Goal: Navigation & Orientation: Find specific page/section

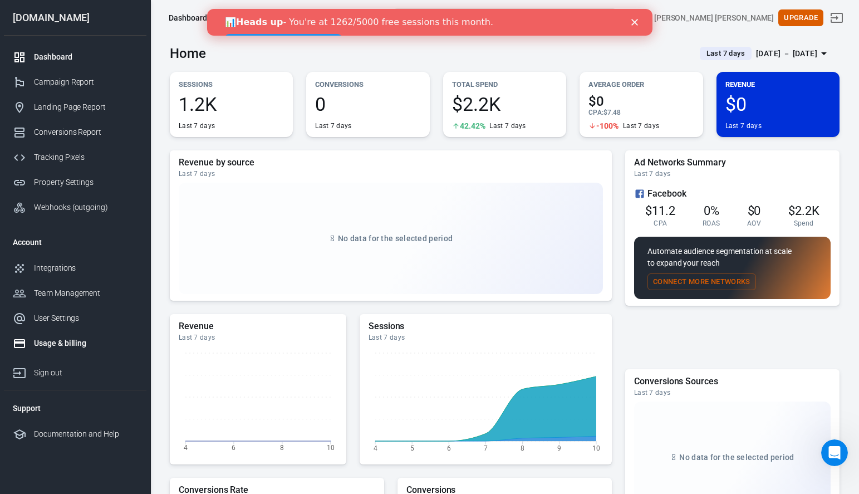
click at [58, 341] on div "Usage & billing" at bounding box center [86, 343] width 104 height 12
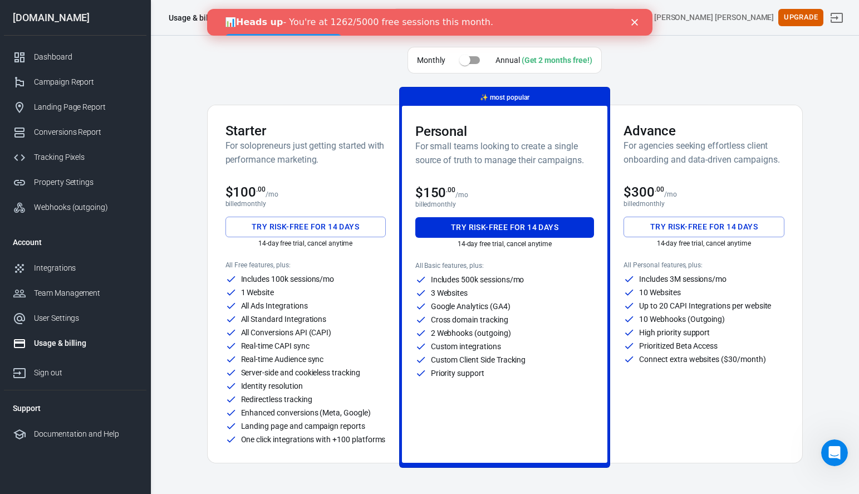
click at [636, 24] on polygon "Close" at bounding box center [634, 22] width 7 height 7
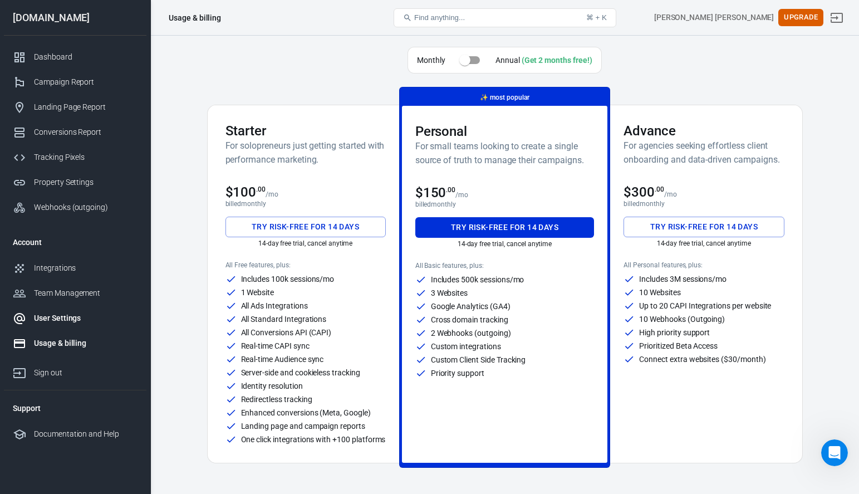
click at [66, 319] on div "User Settings" at bounding box center [86, 318] width 104 height 12
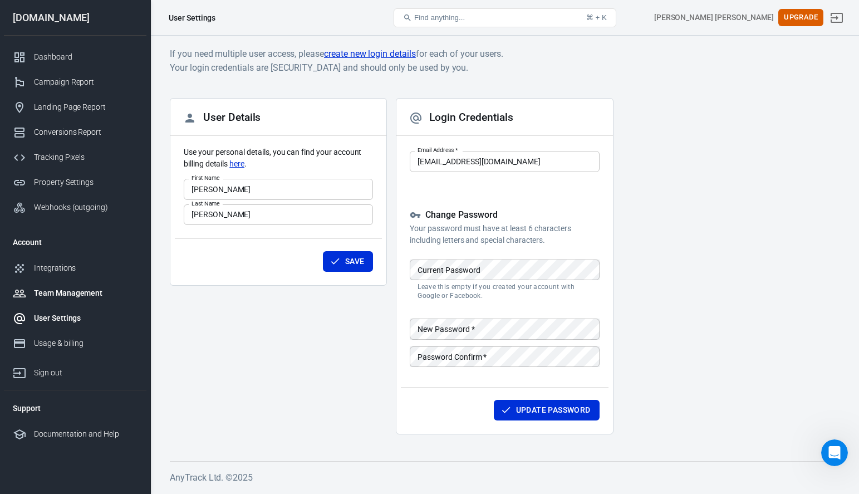
click at [72, 292] on div "Team Management" at bounding box center [86, 293] width 104 height 12
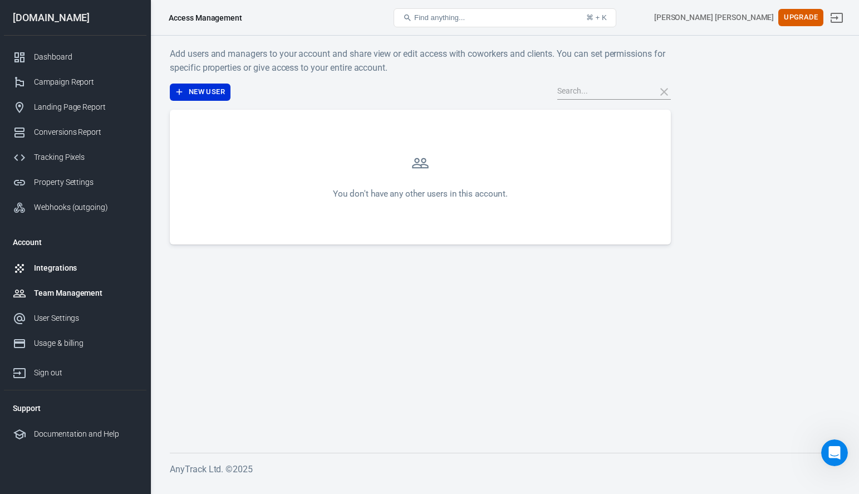
click at [72, 268] on div "Integrations" at bounding box center [86, 268] width 104 height 12
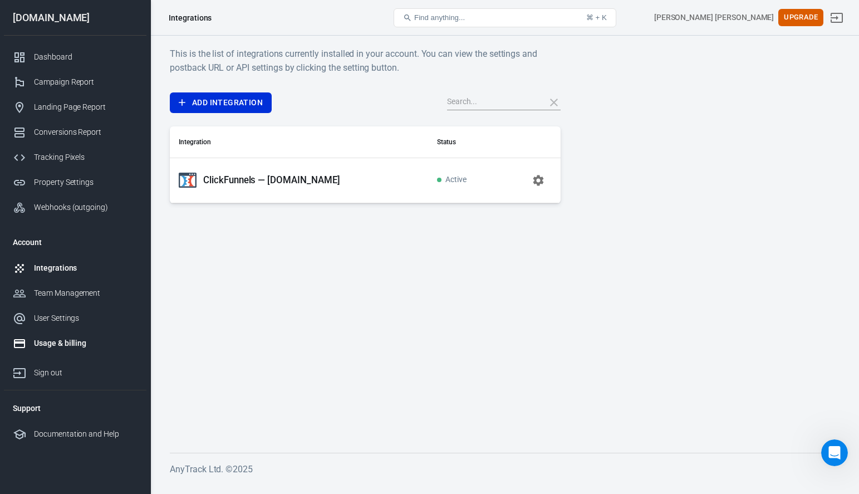
click at [58, 341] on div "Usage & billing" at bounding box center [86, 343] width 104 height 12
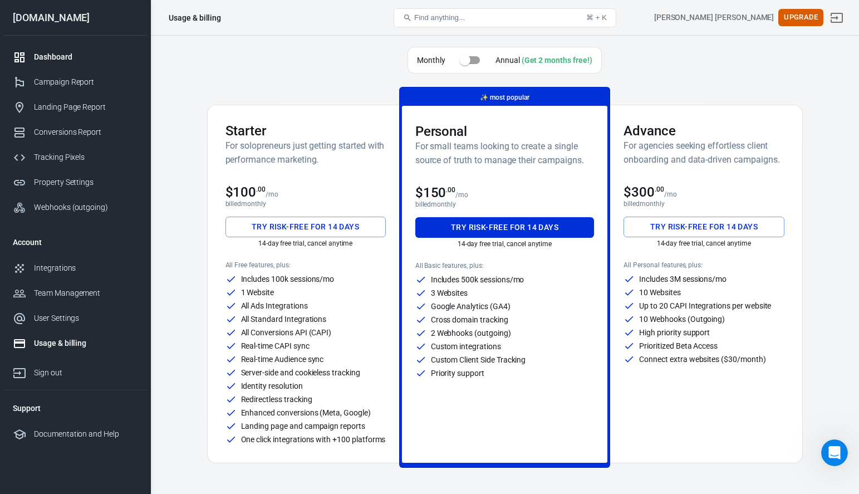
click at [51, 56] on div "Dashboard" at bounding box center [86, 57] width 104 height 12
